Goal: Information Seeking & Learning: Learn about a topic

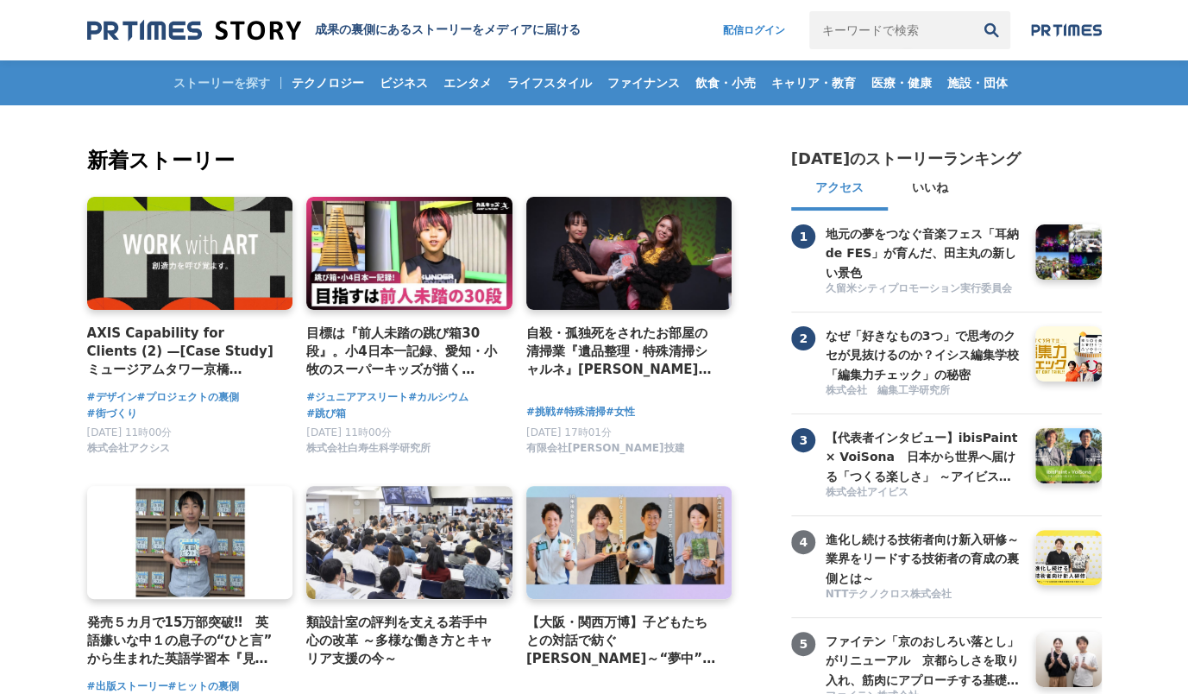
click at [840, 32] on input "キーワードで検索" at bounding box center [890, 30] width 163 height 38
type input "ファイテン"
click at [972, 11] on button "検索" at bounding box center [991, 30] width 38 height 38
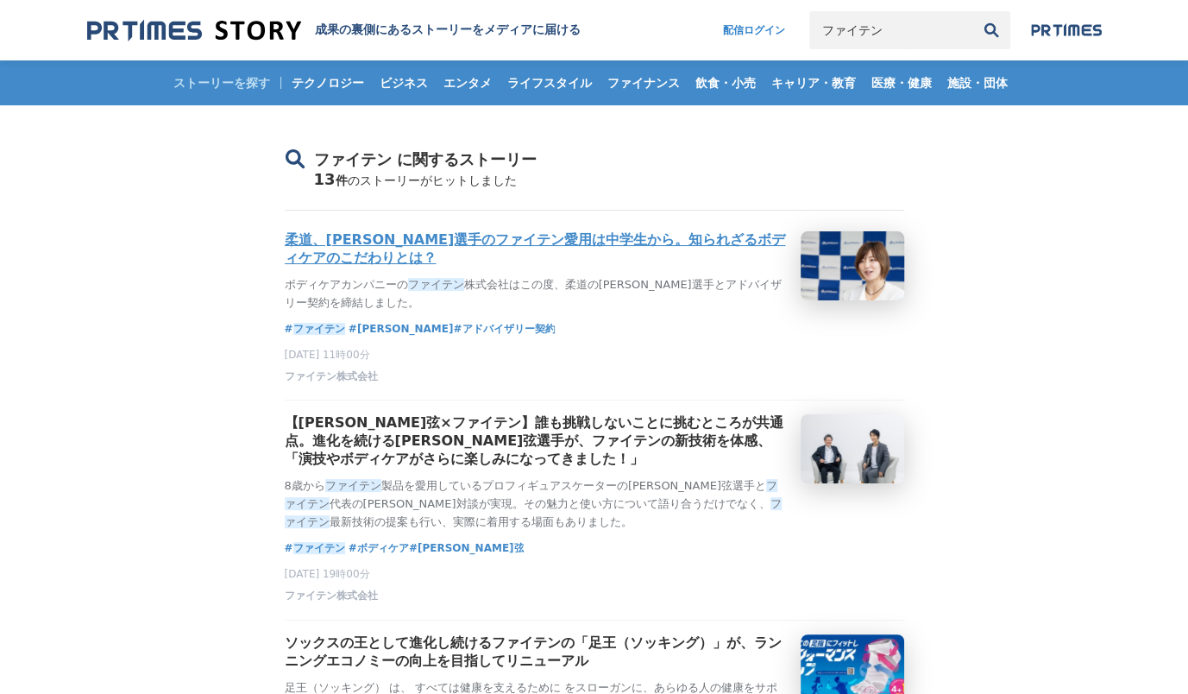
click at [380, 238] on h3 "柔道、角田夏実選手のファイテン愛用は中学生から。知られざるボディケアのこだわりとは？" at bounding box center [536, 249] width 502 height 36
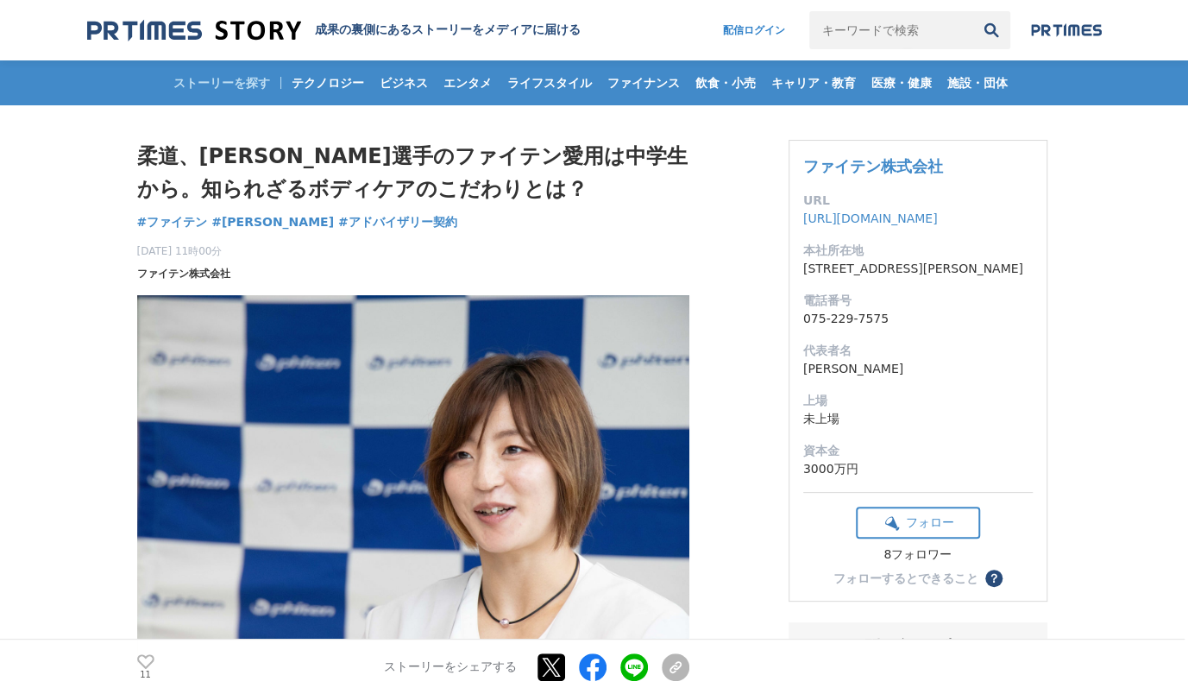
click at [168, 274] on span "ファイテン株式会社" at bounding box center [183, 274] width 93 height 16
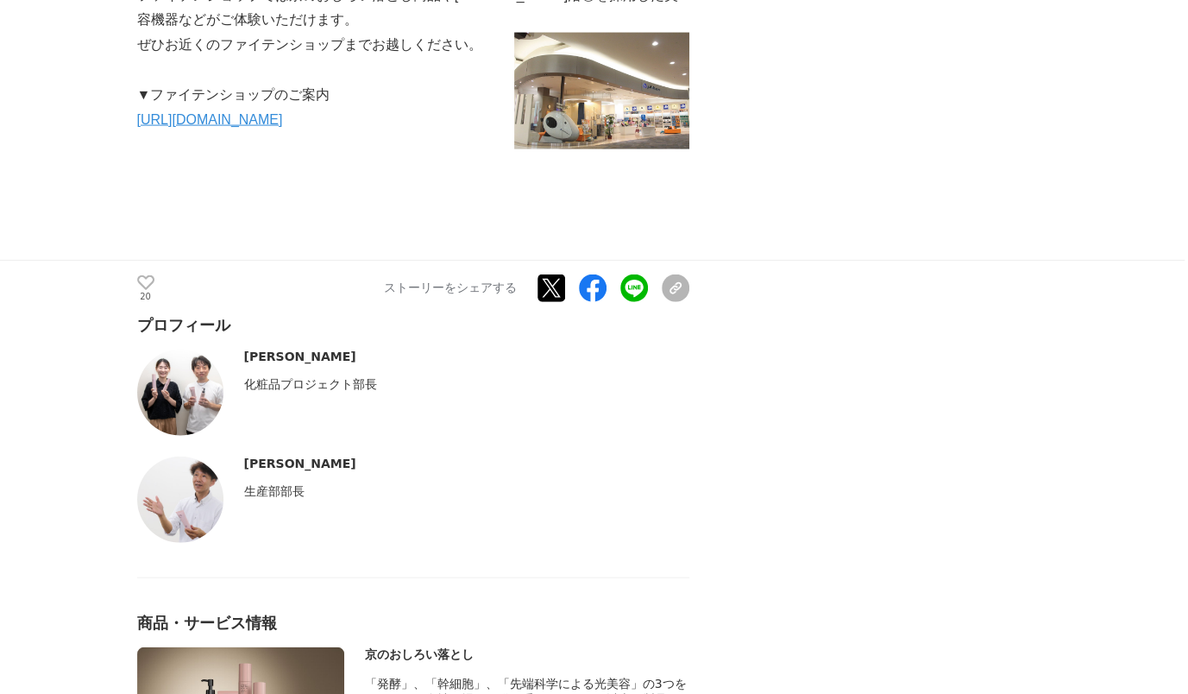
scroll to position [8887, 0]
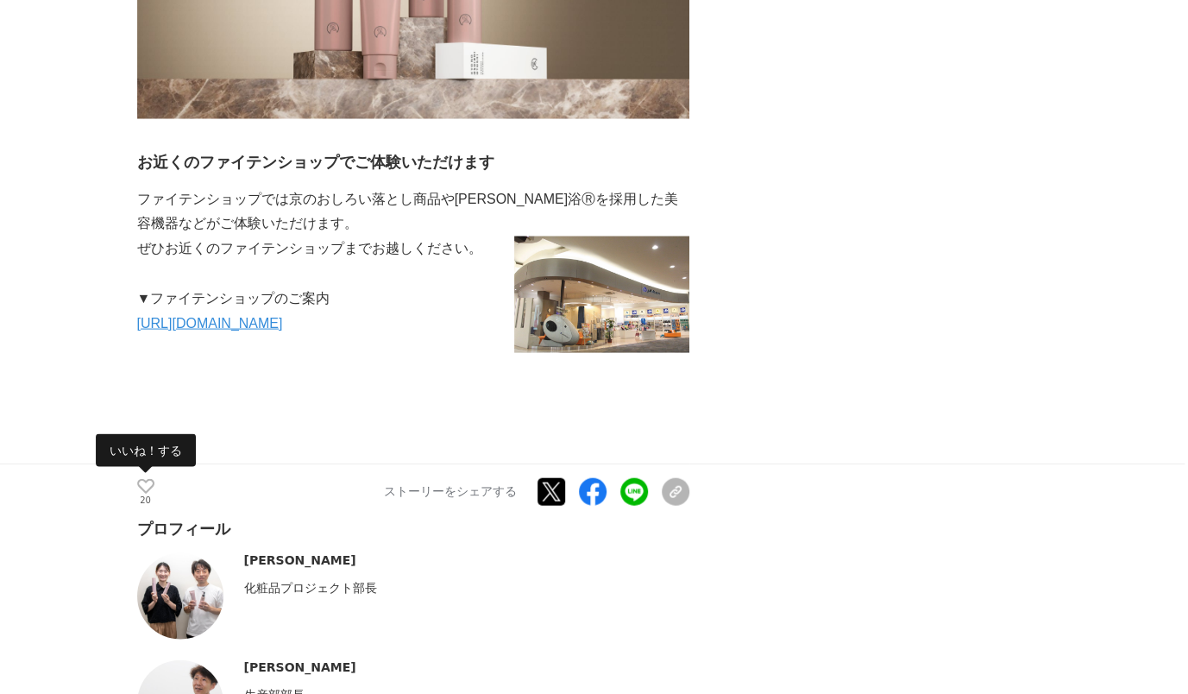
click at [148, 478] on icon at bounding box center [145, 485] width 17 height 15
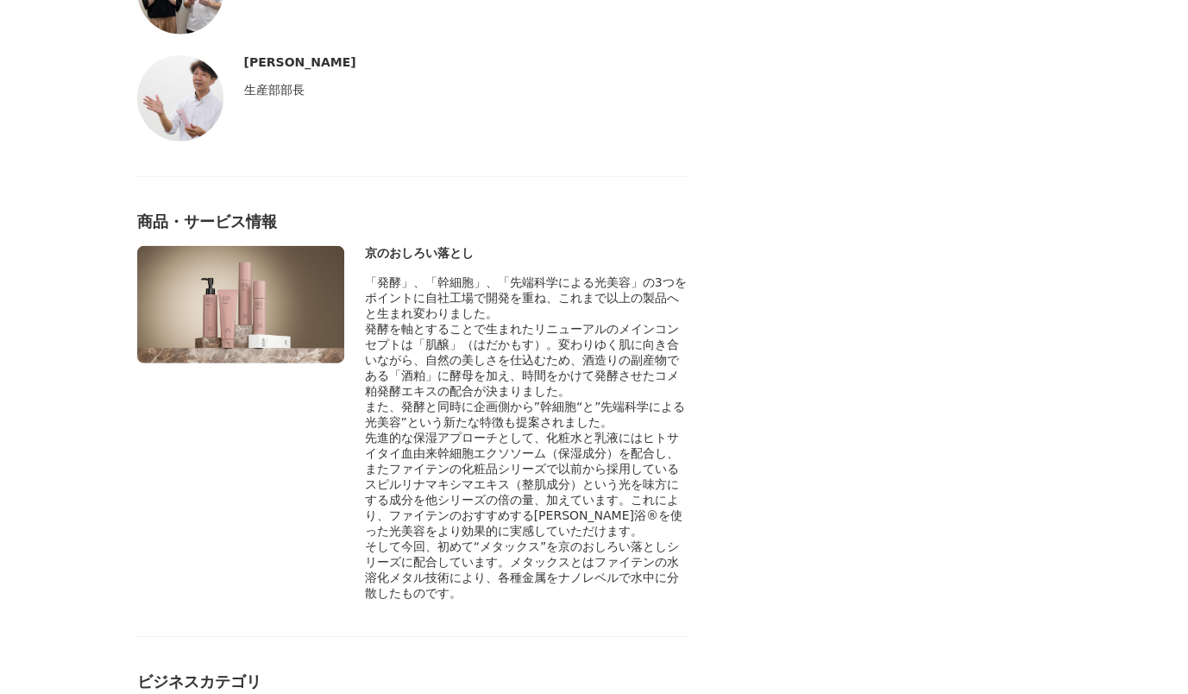
scroll to position [10268, 0]
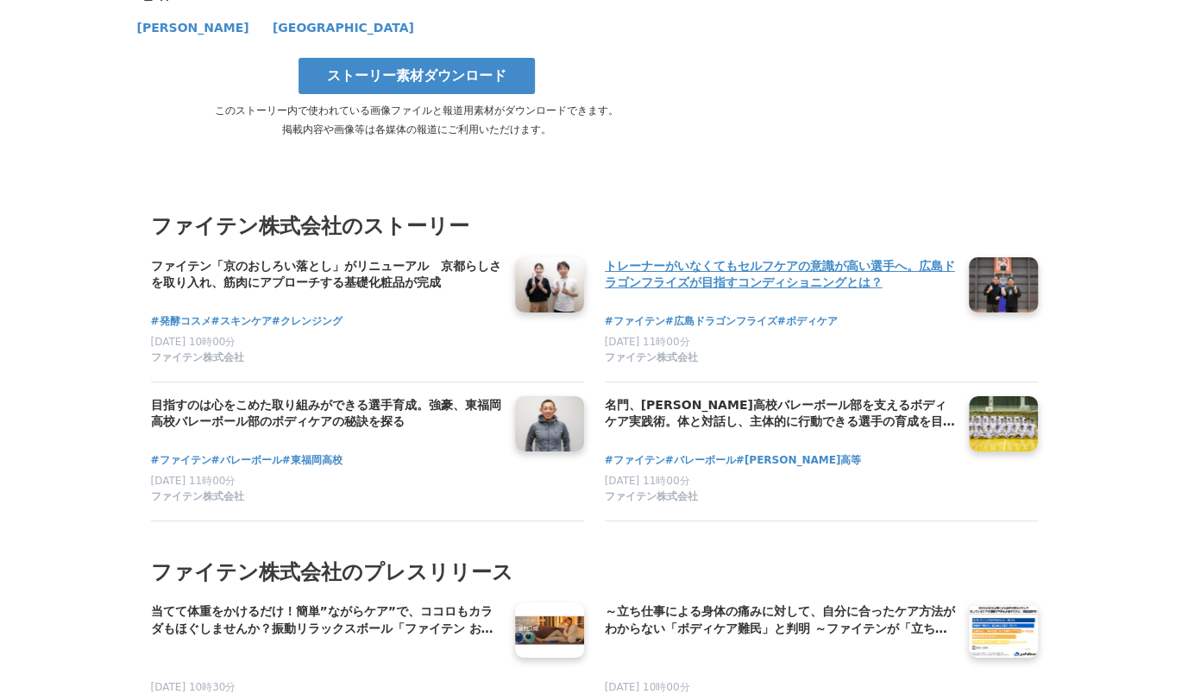
click at [757, 257] on h4 "トレーナーがいなくてもセルフケアの意識が高い選手へ。広島ドラゴンフライズが目指すコンディショニングとは？" at bounding box center [780, 274] width 350 height 35
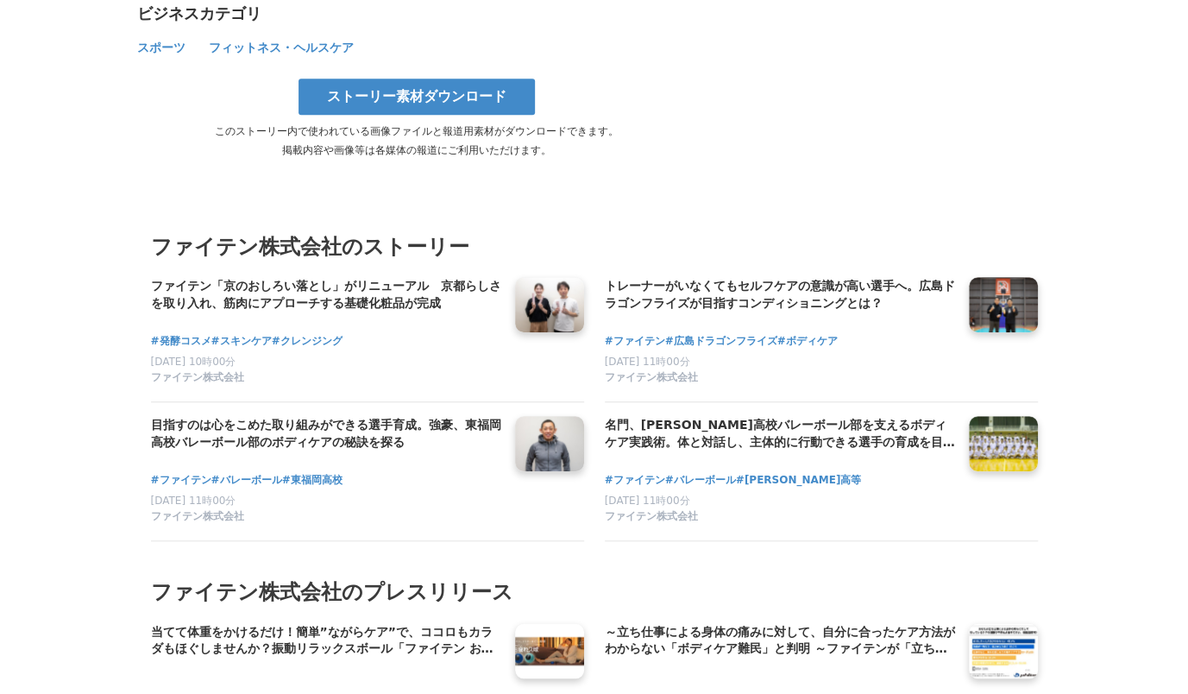
scroll to position [7334, 0]
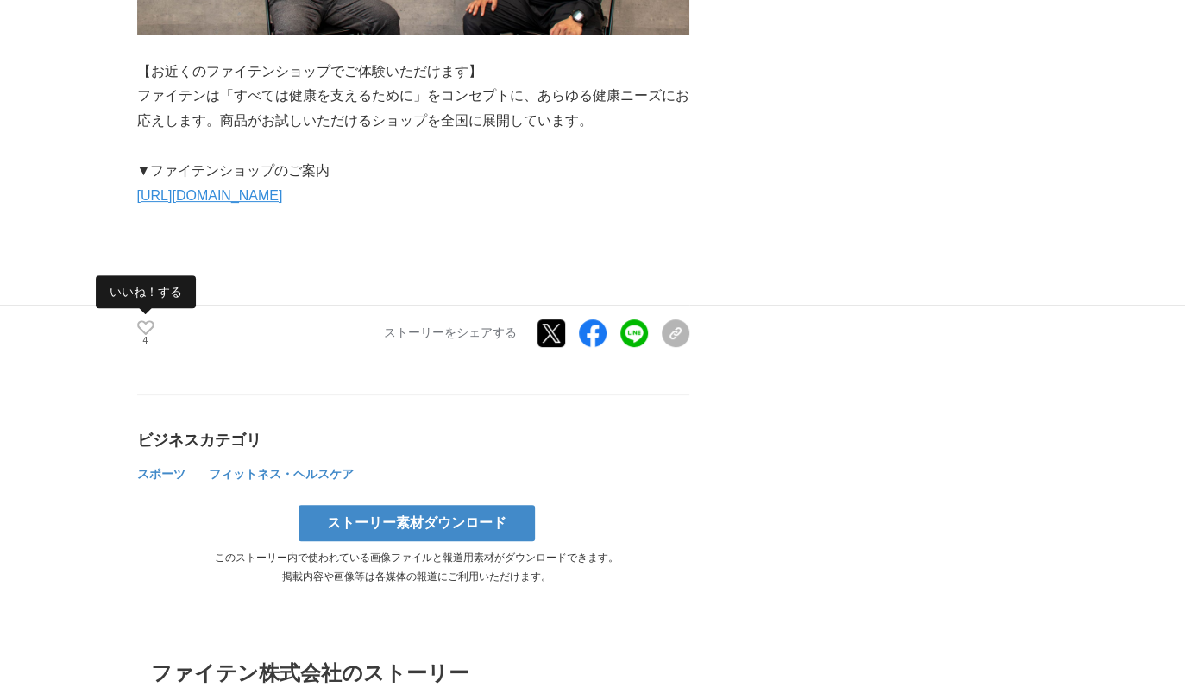
click at [143, 320] on icon at bounding box center [145, 327] width 17 height 15
